Goal: Information Seeking & Learning: Learn about a topic

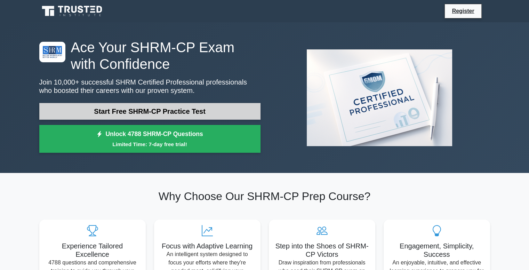
click at [164, 106] on link "Start Free SHRM-CP Practice Test" at bounding box center [149, 111] width 221 height 17
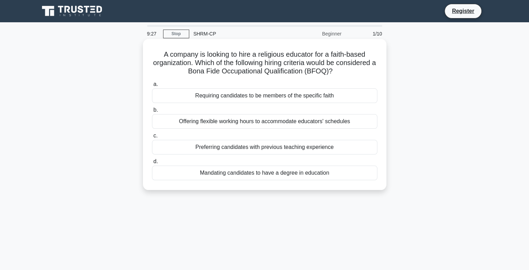
click at [249, 176] on div "Mandating candidates to have a degree in education" at bounding box center [264, 173] width 225 height 15
click at [152, 164] on input "d. Mandating candidates to have a degree in education" at bounding box center [152, 161] width 0 height 5
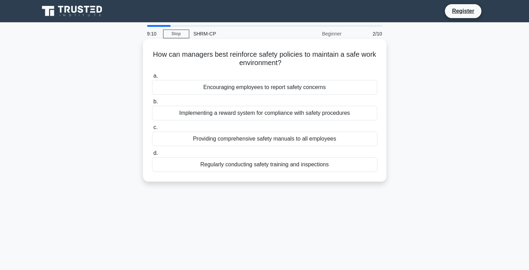
click at [259, 165] on div "Regularly conducting safety training and inspections" at bounding box center [264, 164] width 225 height 15
click at [152, 156] on input "d. Regularly conducting safety training and inspections" at bounding box center [152, 153] width 0 height 5
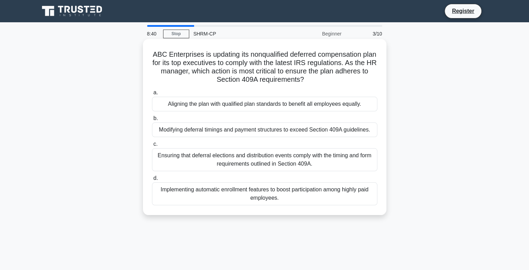
click at [279, 154] on div "Ensuring that deferral elections and distribution events comply with the timing…" at bounding box center [264, 159] width 225 height 23
click at [152, 146] on input "c. Ensuring that deferral elections and distribution events comply with the tim…" at bounding box center [152, 144] width 0 height 5
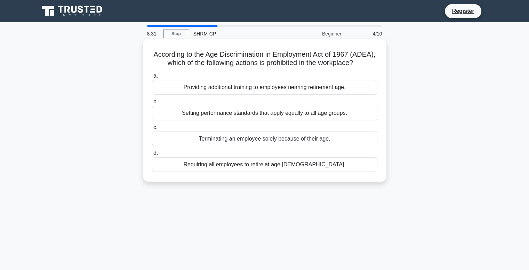
click at [261, 146] on div "Terminating an employee solely because of their age." at bounding box center [264, 139] width 225 height 15
click at [152, 130] on input "c. Terminating an employee solely because of their age." at bounding box center [152, 127] width 0 height 5
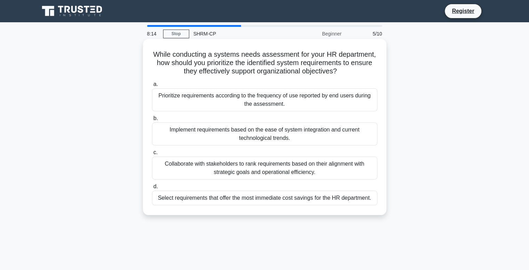
click at [273, 166] on div "Collaborate with stakeholders to rank requirements based on their alignment wit…" at bounding box center [264, 168] width 225 height 23
click at [152, 155] on input "c. Collaborate with stakeholders to rank requirements based on their alignment …" at bounding box center [152, 152] width 0 height 5
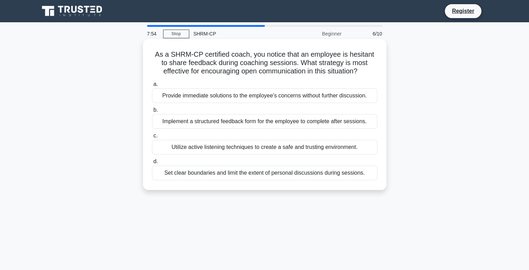
click at [285, 148] on div "Utilize active listening techniques to create a safe and trusting environment." at bounding box center [264, 147] width 225 height 15
click at [152, 138] on input "c. Utilize active listening techniques to create a safe and trusting environmen…" at bounding box center [152, 136] width 0 height 5
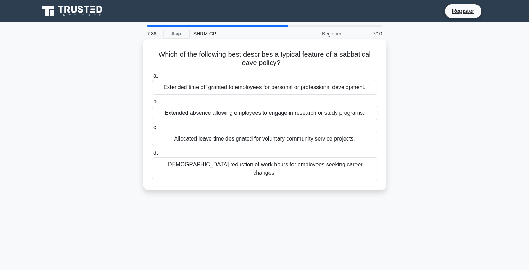
click at [254, 87] on div "Extended time off granted to employees for personal or professional development." at bounding box center [264, 87] width 225 height 15
click at [152, 78] on input "a. Extended time off granted to employees for personal or professional developm…" at bounding box center [152, 76] width 0 height 5
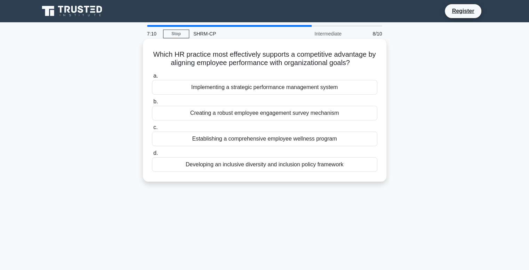
click at [277, 89] on div "Implementing a strategic performance management system" at bounding box center [264, 87] width 225 height 15
click at [152, 78] on input "a. Implementing a strategic performance management system" at bounding box center [152, 76] width 0 height 5
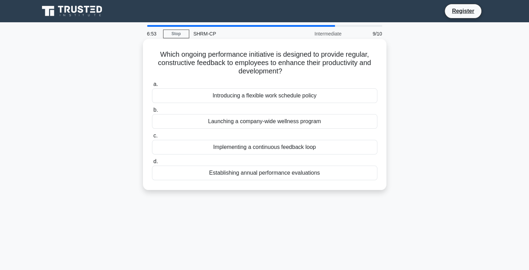
click at [261, 149] on div "Implementing a continuous feedback loop" at bounding box center [264, 147] width 225 height 15
click at [152, 138] on input "c. Implementing a continuous feedback loop" at bounding box center [152, 136] width 0 height 5
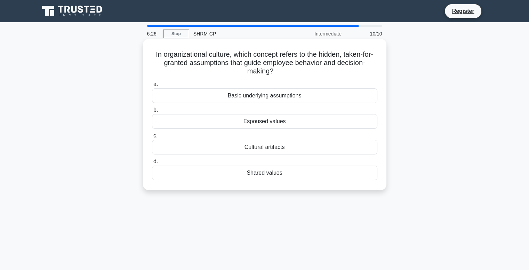
click at [266, 96] on div "Basic underlying assumptions" at bounding box center [264, 95] width 225 height 15
click at [152, 87] on input "a. Basic underlying assumptions" at bounding box center [152, 84] width 0 height 5
